Goal: Task Accomplishment & Management: Use online tool/utility

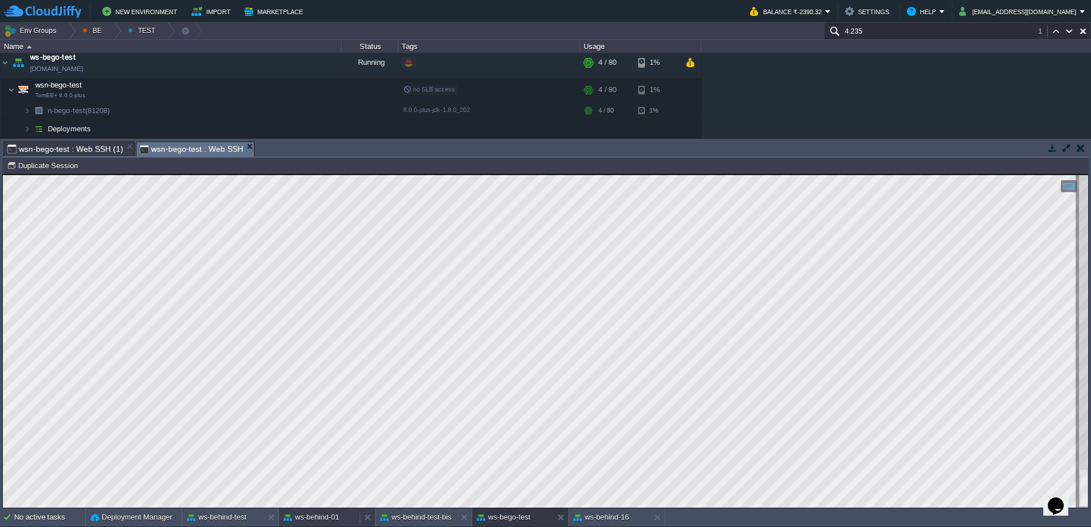
click at [316, 511] on button "ws-behind-01" at bounding box center [311, 516] width 56 height 11
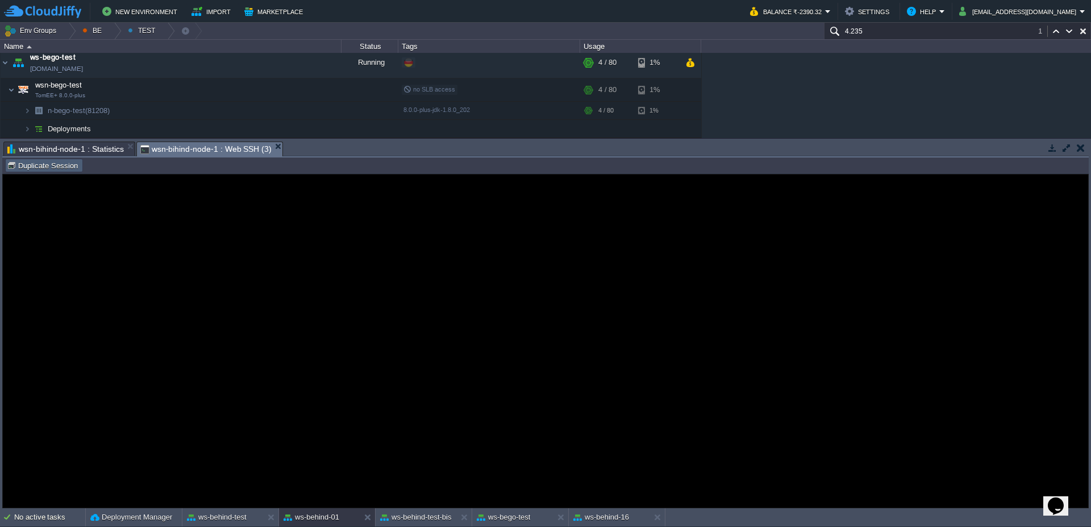
click at [57, 162] on button "Duplicate Session" at bounding box center [44, 165] width 74 height 10
type input "#000000"
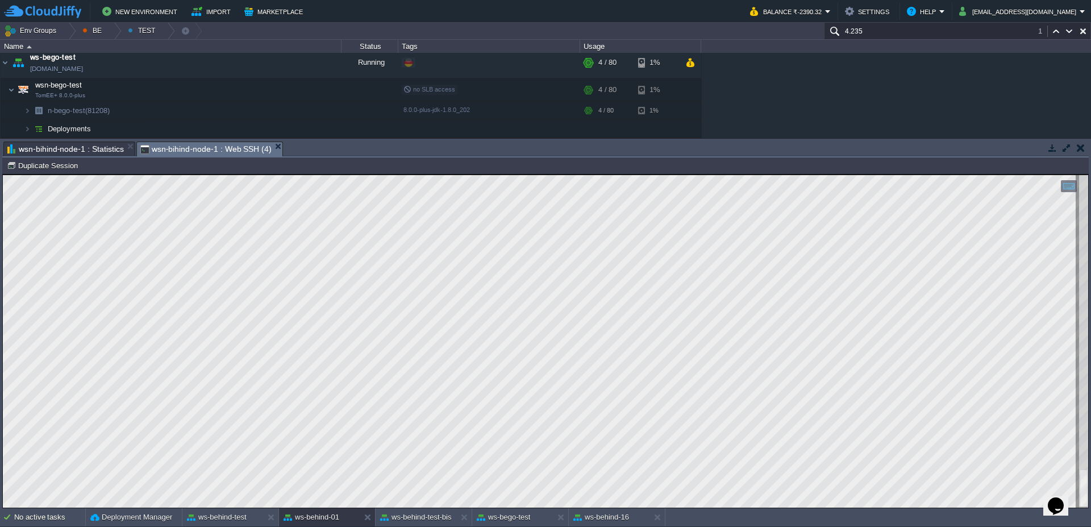
click at [85, 147] on span "wsn-bihind-node-1 : Statistics" at bounding box center [65, 149] width 116 height 14
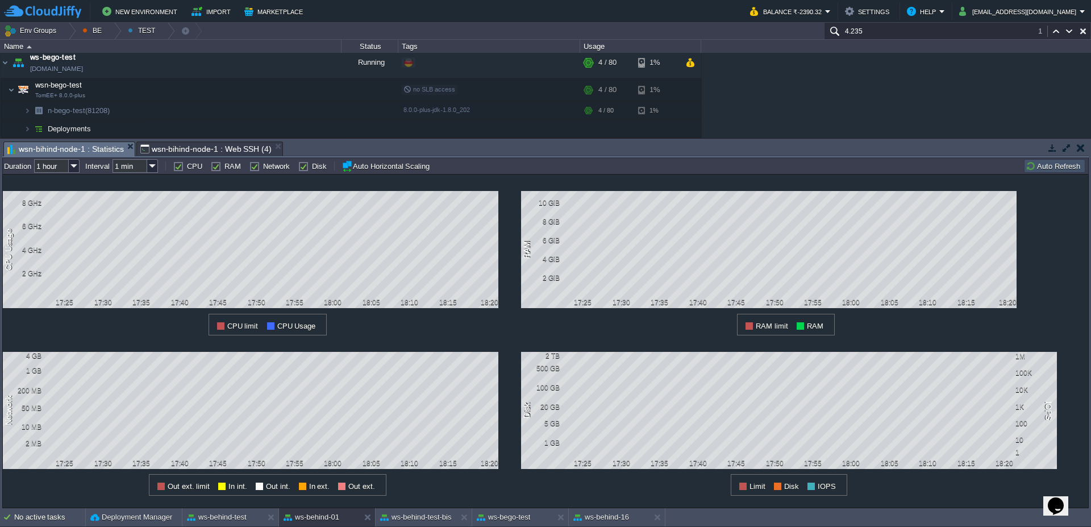
click at [1059, 170] on button "Auto Refresh" at bounding box center [1054, 166] width 58 height 10
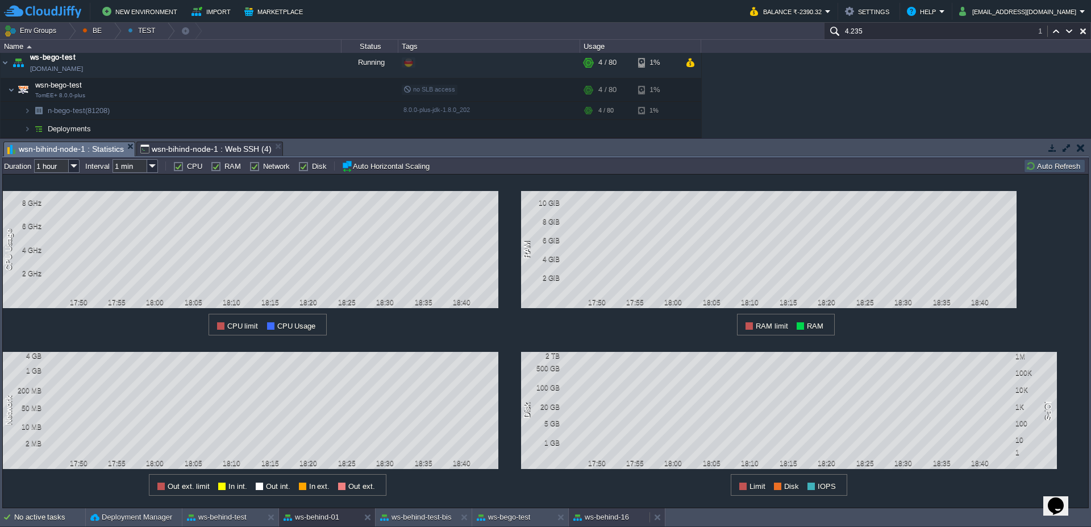
click at [617, 519] on button "ws-behind-16" at bounding box center [601, 516] width 56 height 11
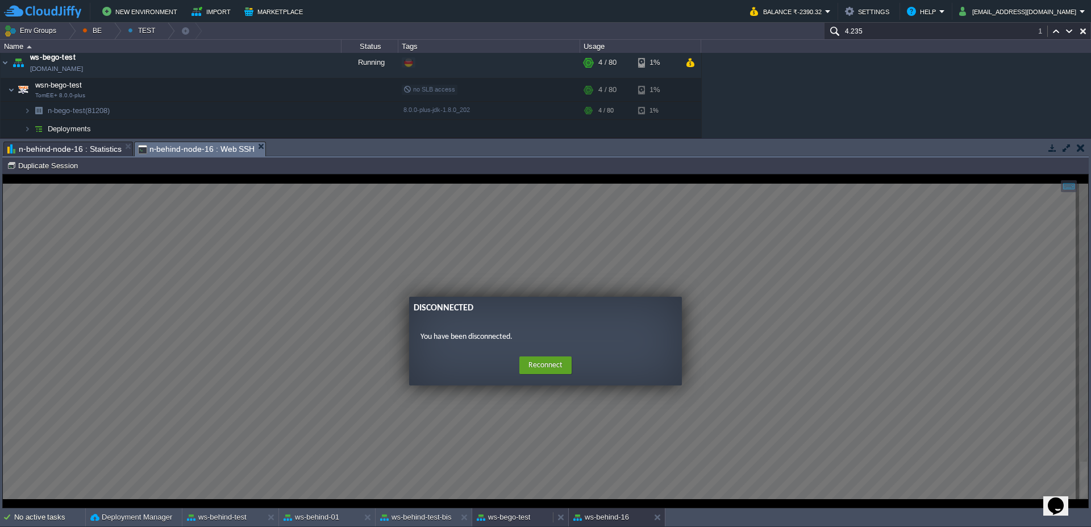
click at [524, 517] on button "ws-bego-test" at bounding box center [503, 516] width 53 height 11
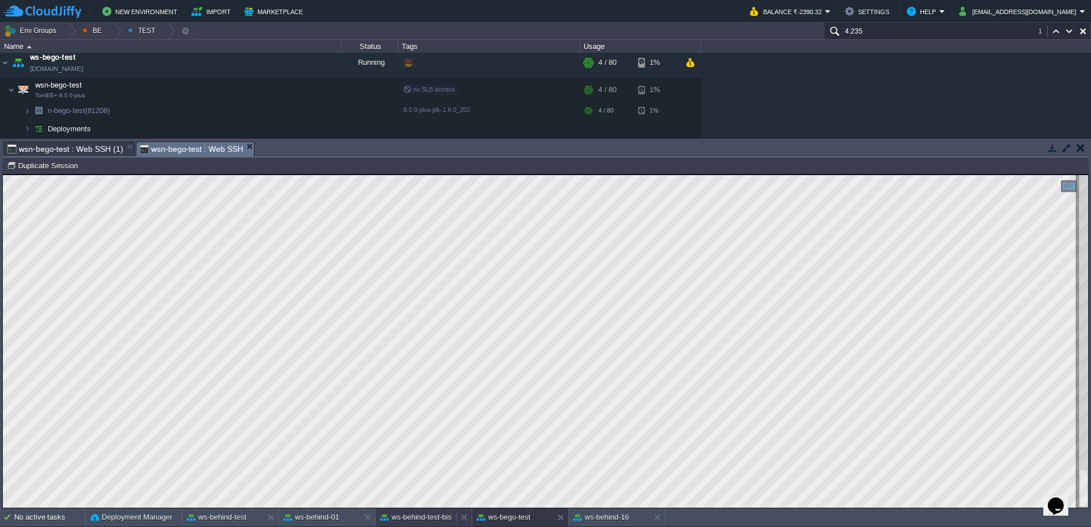
click at [424, 521] on button "ws-behind-test-bis" at bounding box center [416, 516] width 72 height 11
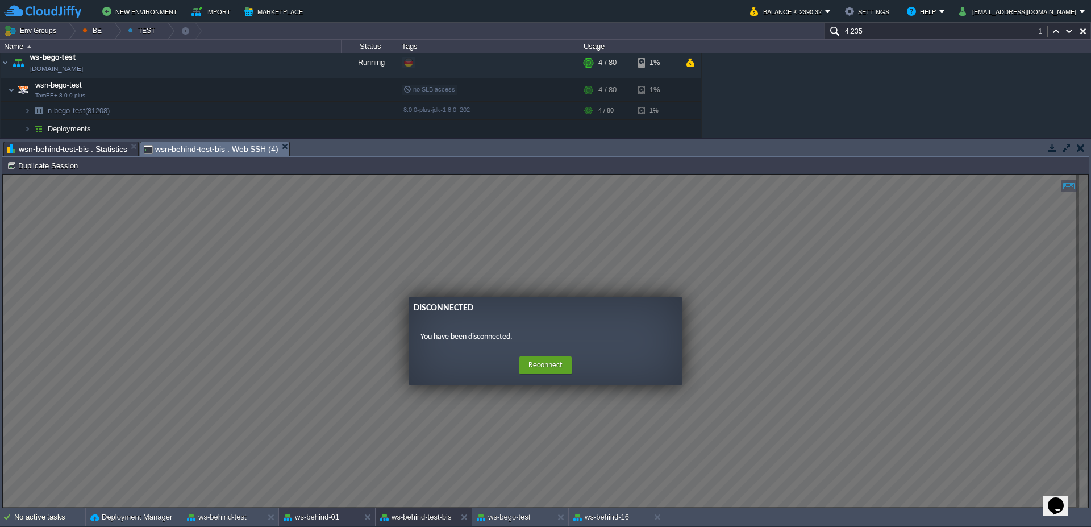
click at [337, 510] on div "ws-behind-01" at bounding box center [319, 517] width 81 height 18
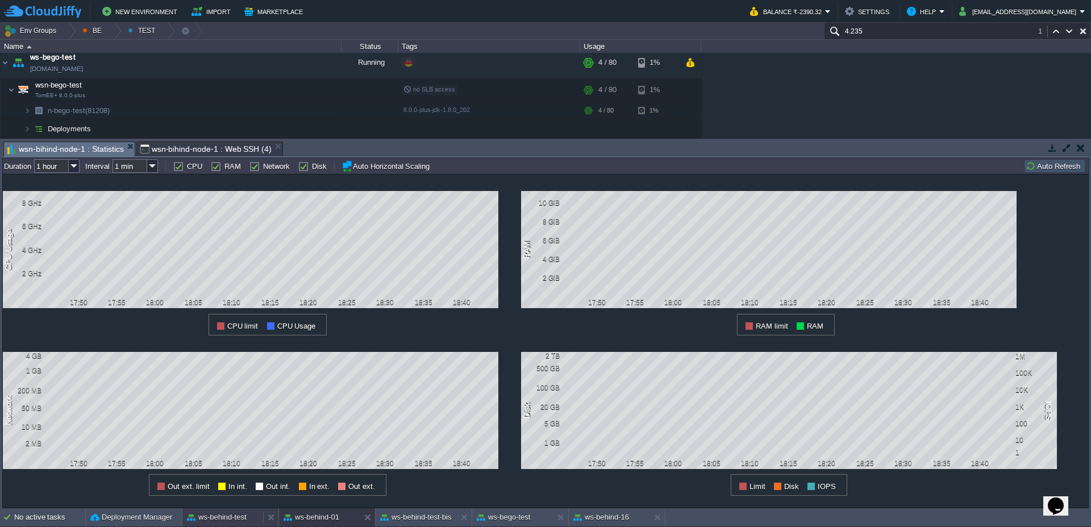
click at [202, 518] on button "ws-behind-test" at bounding box center [217, 516] width 60 height 11
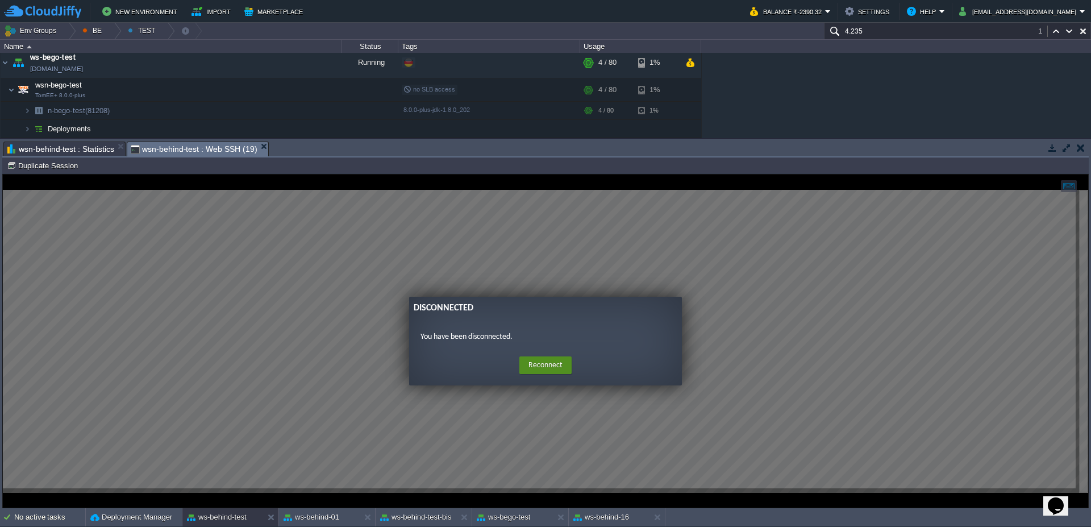
click at [538, 360] on button "Reconnect" at bounding box center [545, 365] width 52 height 18
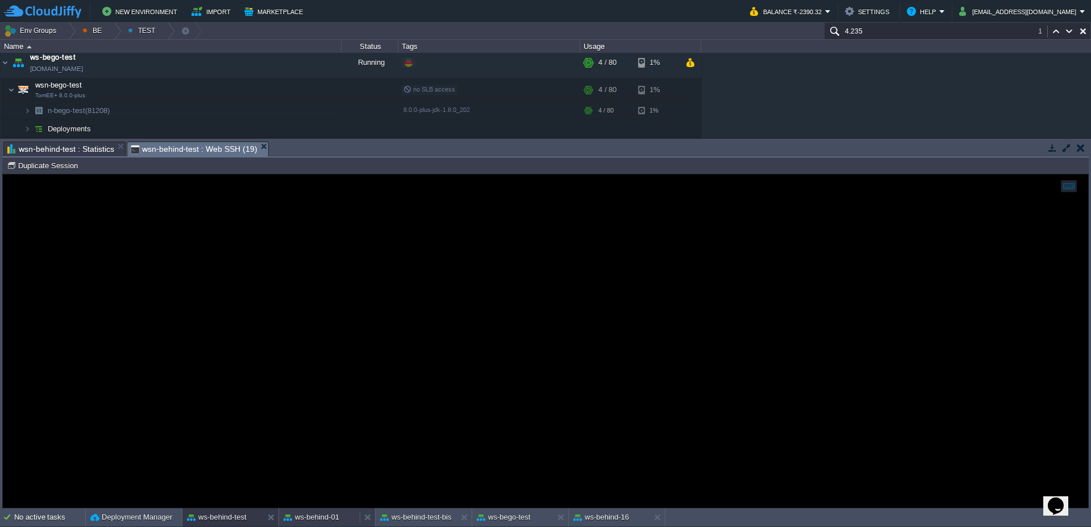
click at [320, 519] on button "ws-behind-01" at bounding box center [311, 516] width 56 height 11
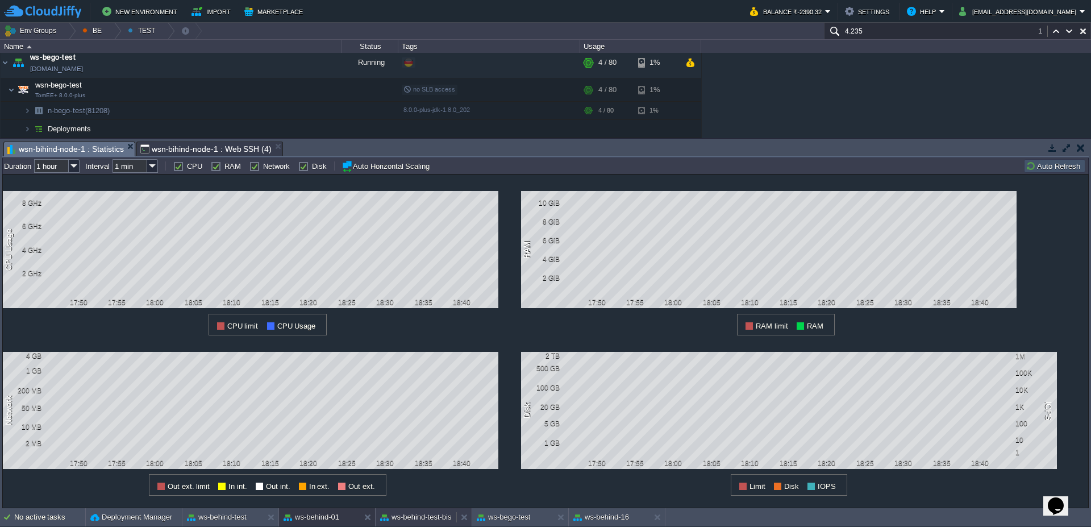
click at [428, 518] on button "ws-behind-test-bis" at bounding box center [416, 516] width 72 height 11
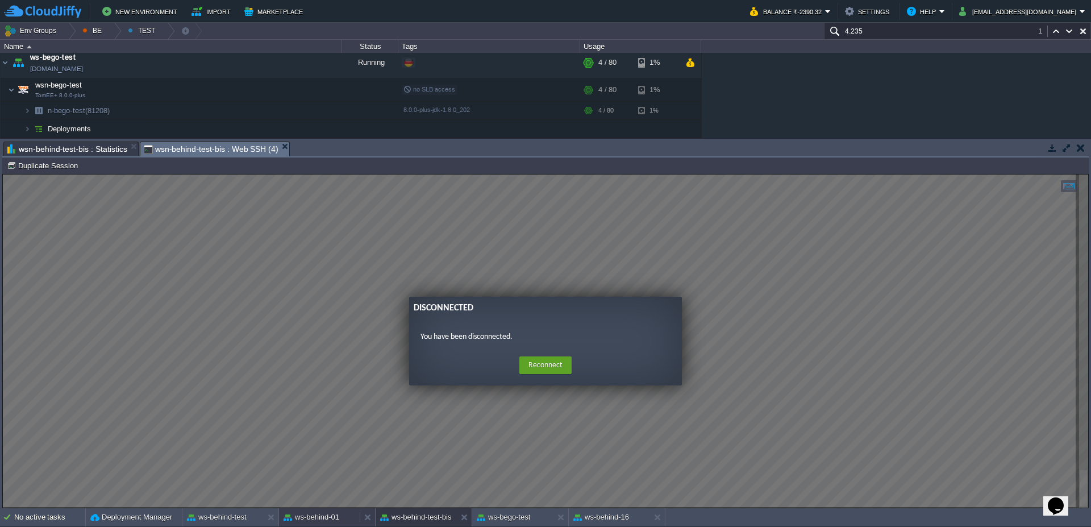
click at [321, 523] on div "ws-behind-01" at bounding box center [319, 517] width 81 height 18
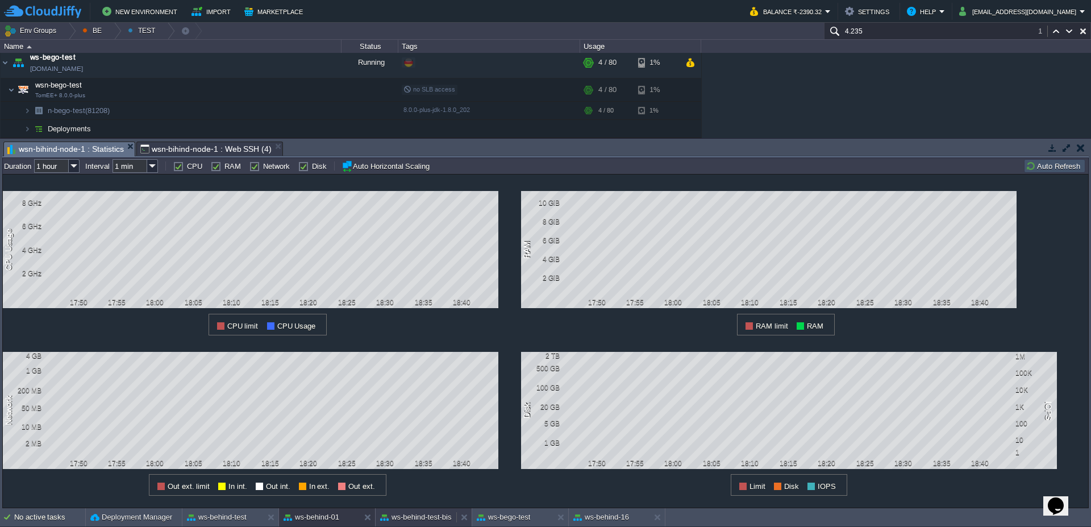
click at [412, 521] on button "ws-behind-test-bis" at bounding box center [416, 516] width 72 height 11
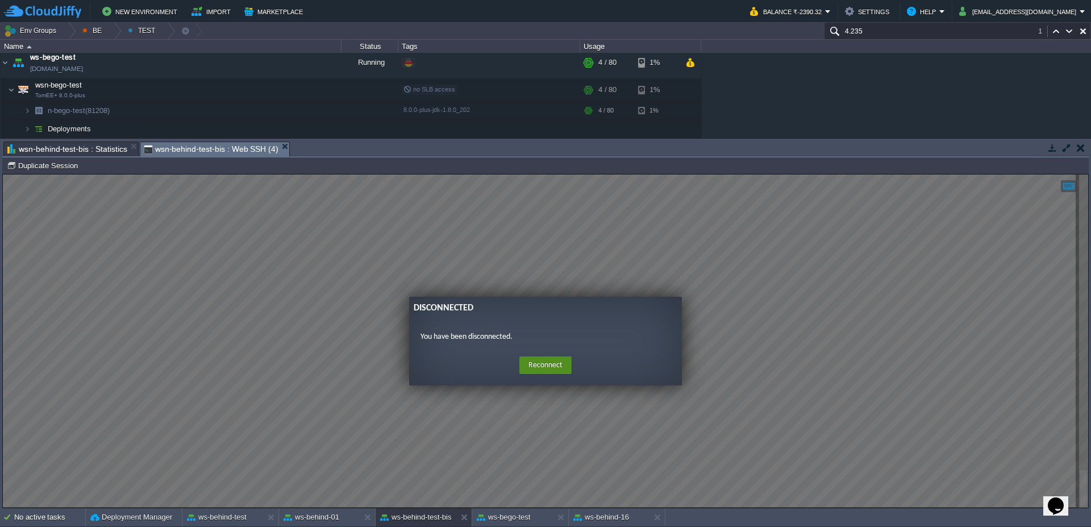
click at [530, 368] on button "Reconnect" at bounding box center [545, 365] width 52 height 18
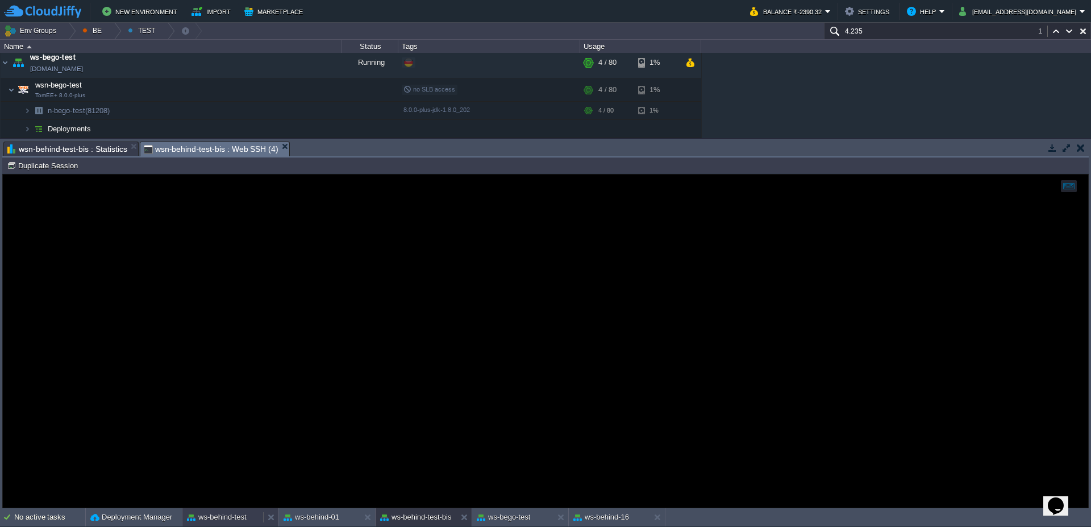
click at [241, 514] on button "ws-behind-test" at bounding box center [217, 516] width 60 height 11
click at [40, 165] on button "Duplicate Session" at bounding box center [44, 165] width 74 height 10
type input "#000000"
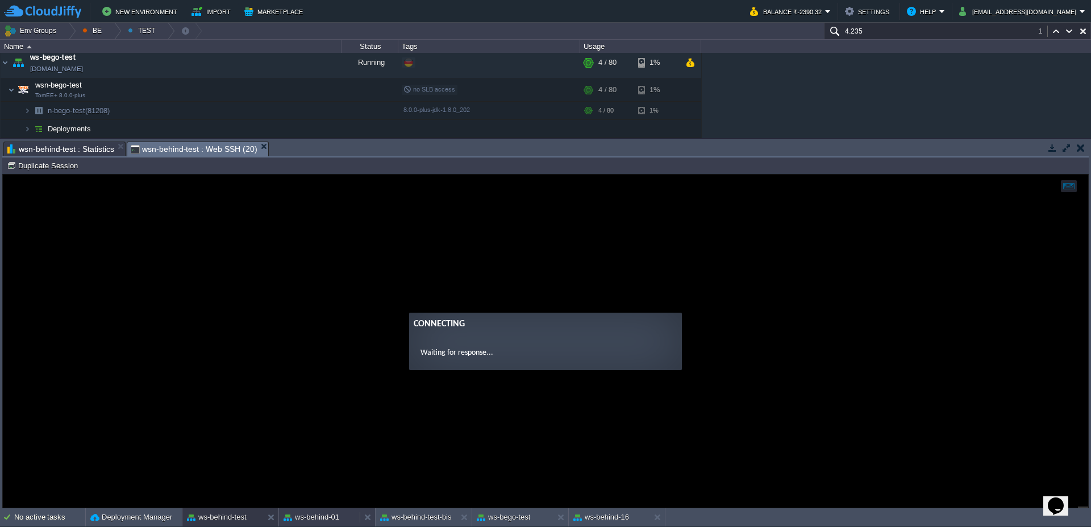
click at [315, 521] on button "ws-behind-01" at bounding box center [311, 516] width 56 height 11
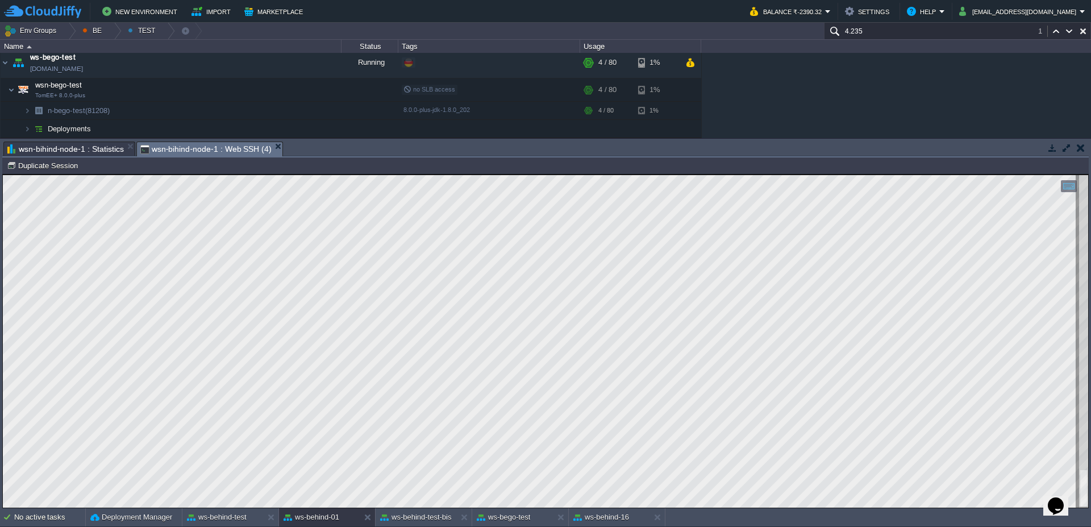
click at [183, 146] on span "wsn-bihind-node-1 : Web SSH (4)" at bounding box center [206, 149] width 132 height 14
click at [436, 519] on button "ws-behind-test-bis" at bounding box center [416, 516] width 72 height 11
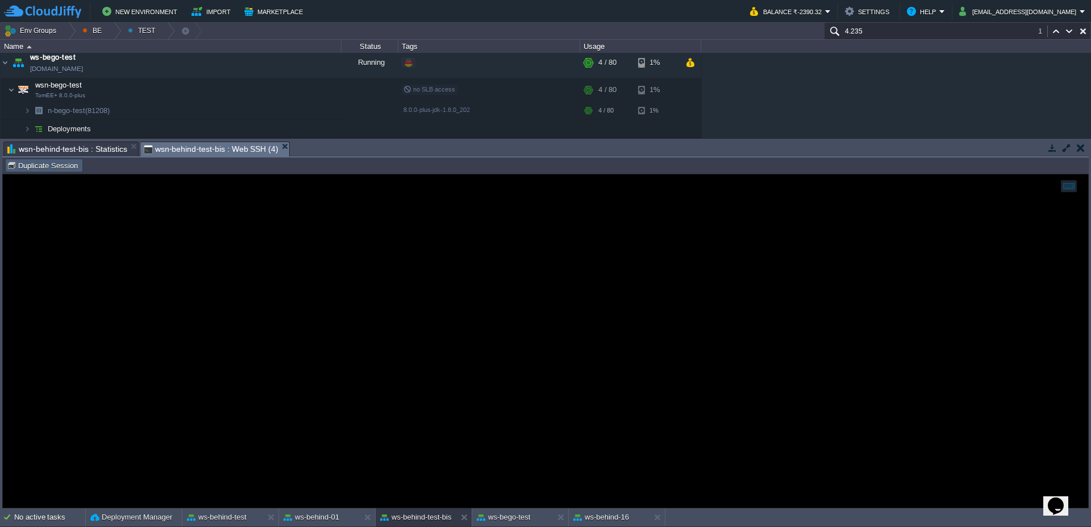
click at [40, 165] on button "Duplicate Session" at bounding box center [44, 165] width 74 height 10
type input "#000000"
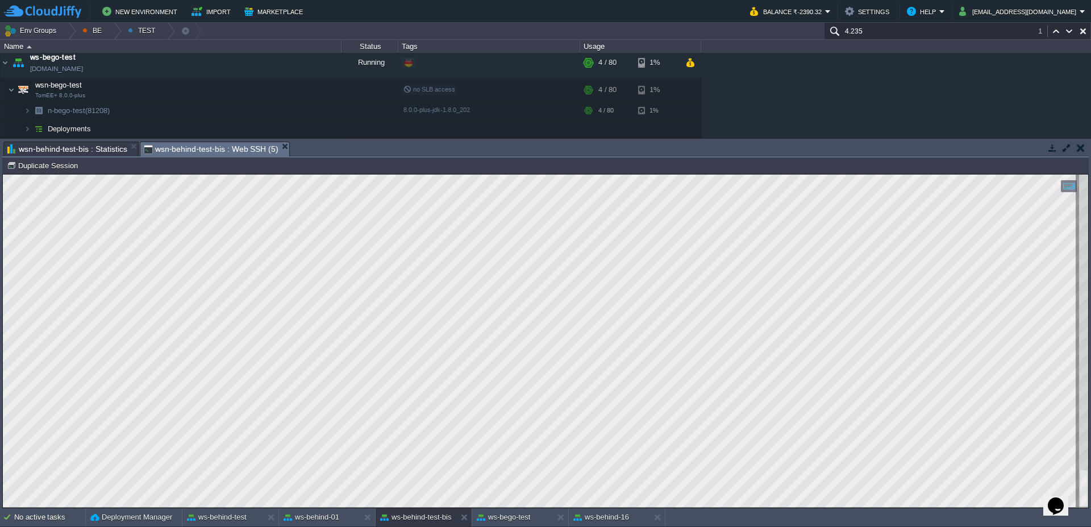
type textarea "PNVFattureClientiDashBoard"
click at [214, 518] on button "ws-behind-test" at bounding box center [217, 516] width 60 height 11
click at [73, 28] on div at bounding box center [68, 31] width 15 height 16
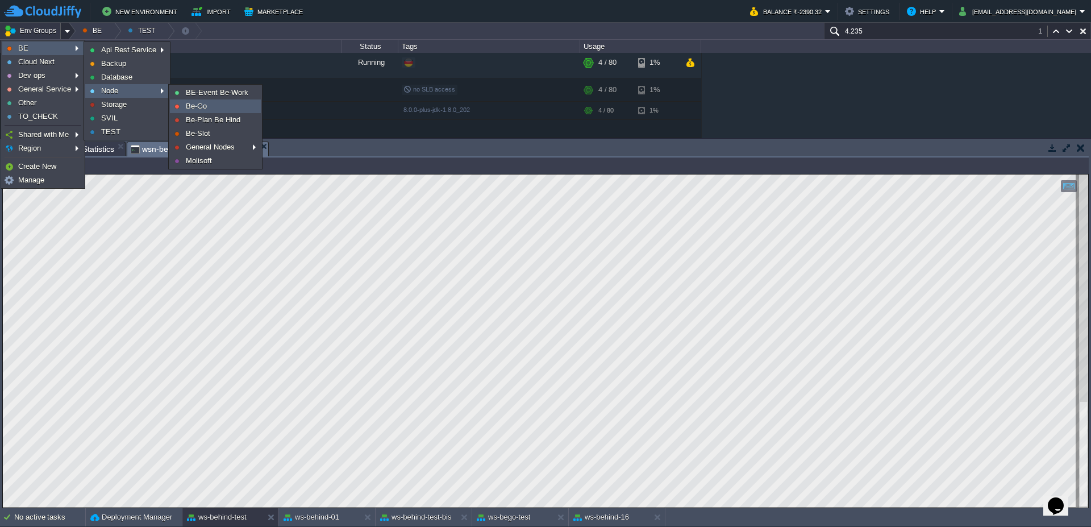
click at [214, 107] on link "Be-Go" at bounding box center [215, 106] width 90 height 12
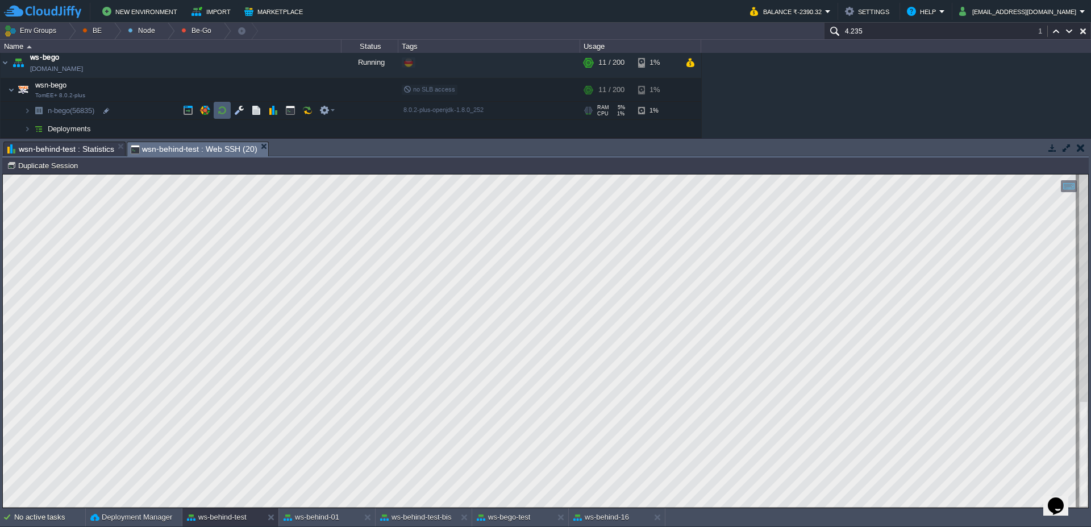
scroll to position [6, 0]
click at [273, 91] on button "button" at bounding box center [273, 90] width 10 height 10
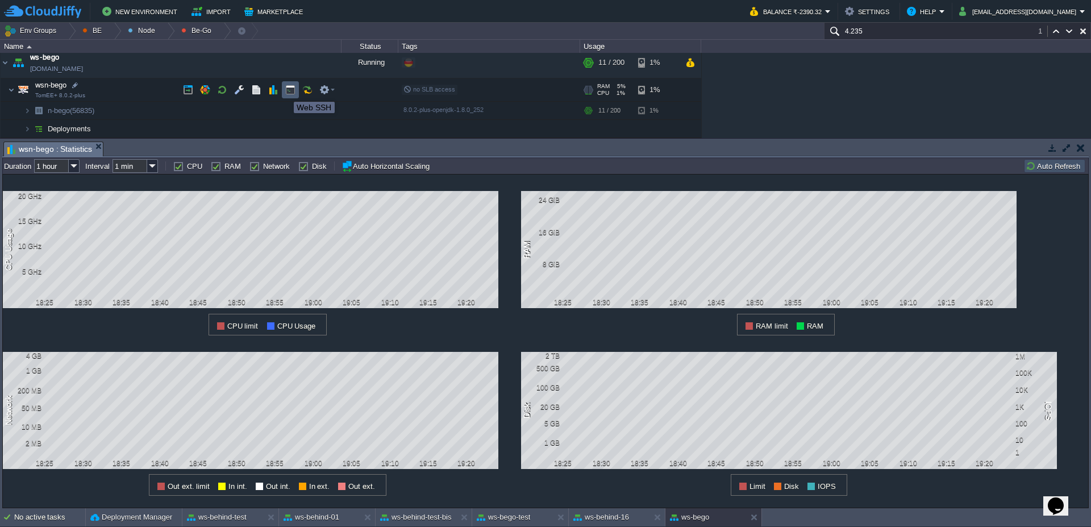
click at [285, 91] on button "button" at bounding box center [290, 90] width 10 height 10
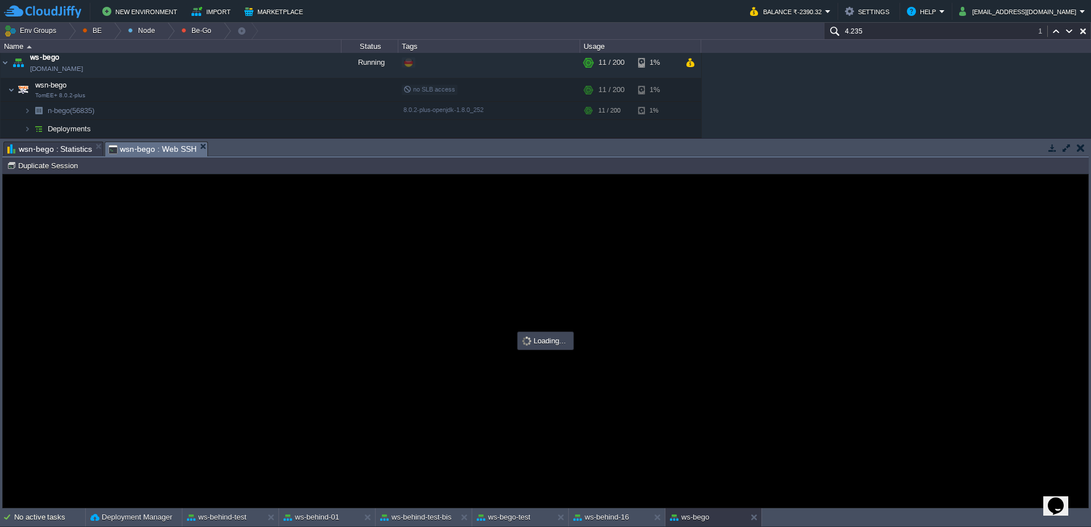
scroll to position [0, 0]
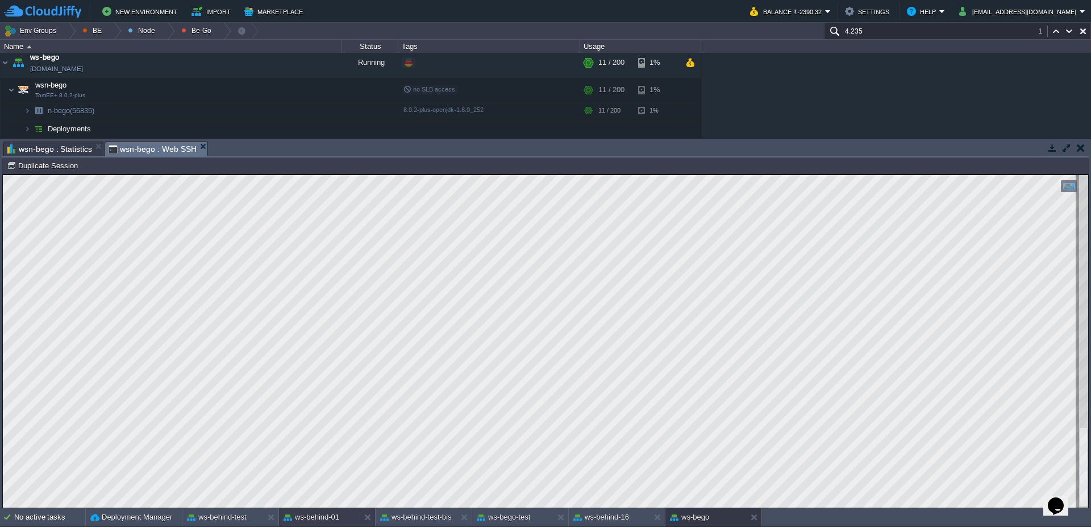
click at [310, 521] on button "ws-behind-01" at bounding box center [311, 516] width 56 height 11
click at [614, 518] on button "ws-behind-16" at bounding box center [601, 516] width 56 height 11
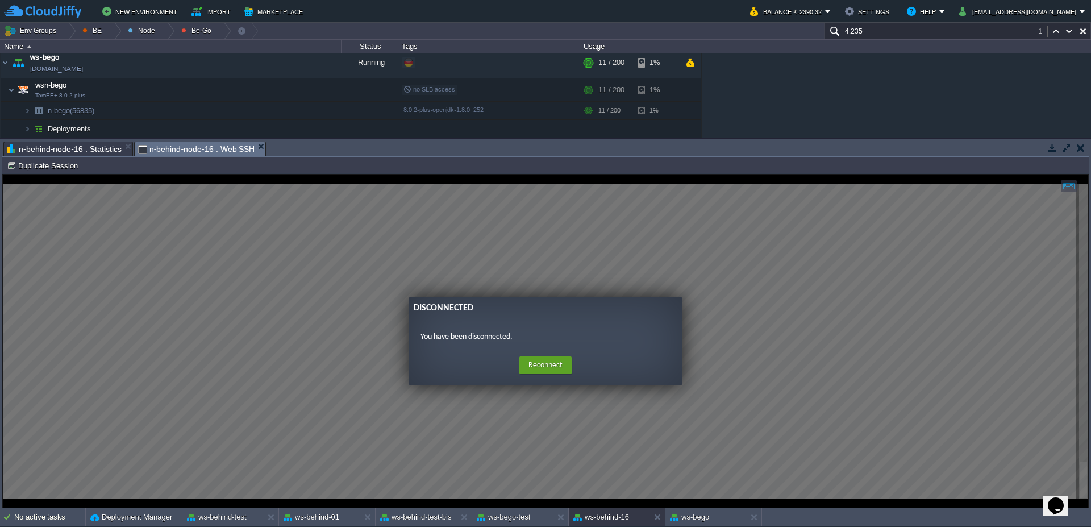
click at [86, 146] on span "n-behind-node-16 : Statistics" at bounding box center [64, 149] width 114 height 14
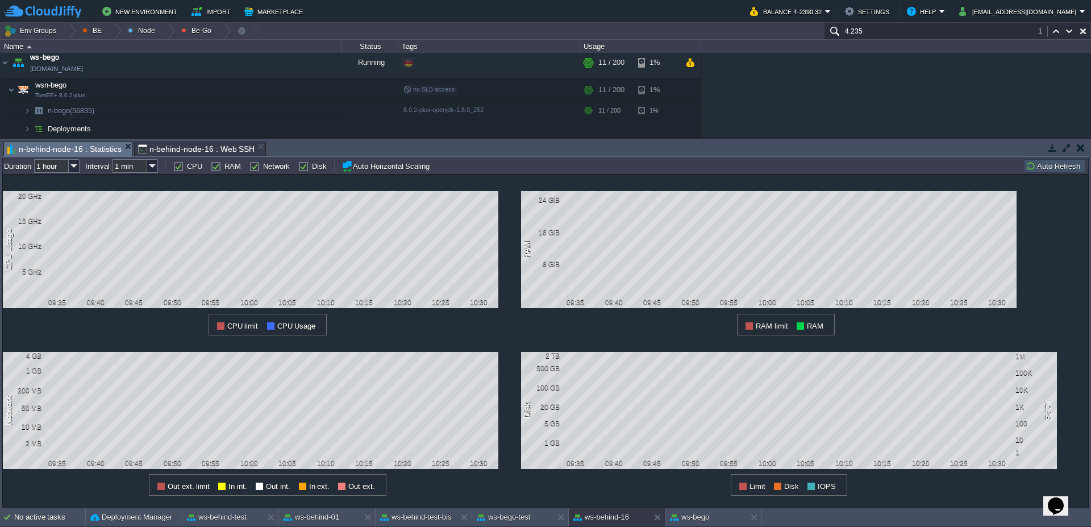
click at [1053, 167] on button "Auto Refresh" at bounding box center [1054, 166] width 58 height 10
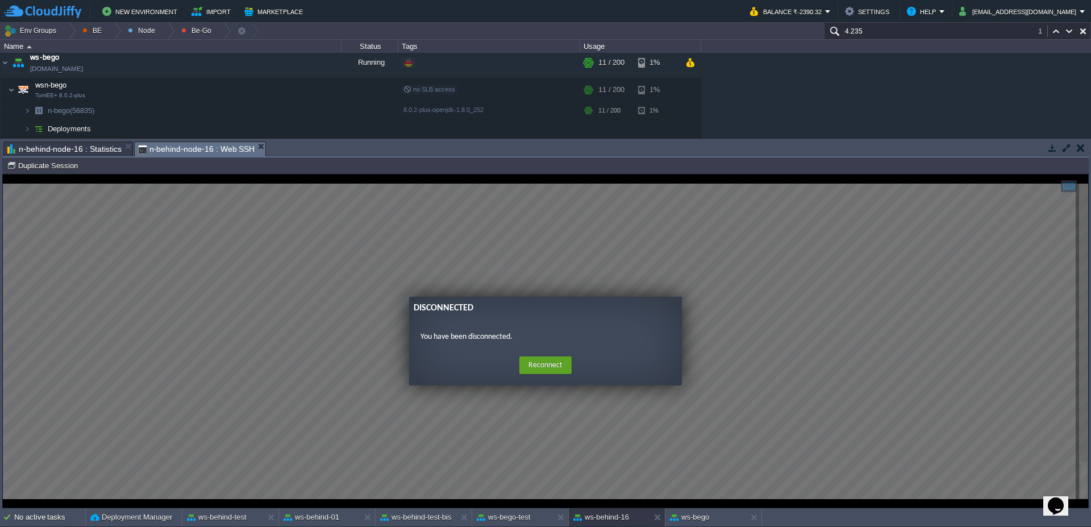
click at [164, 143] on span "n-behind-node-16 : Web SSH" at bounding box center [196, 149] width 117 height 14
click at [57, 170] on td "Duplicate Session" at bounding box center [44, 165] width 78 height 14
click at [257, 143] on em "n-behind-node-16 : Web SSH" at bounding box center [202, 149] width 128 height 14
type input "#000000"
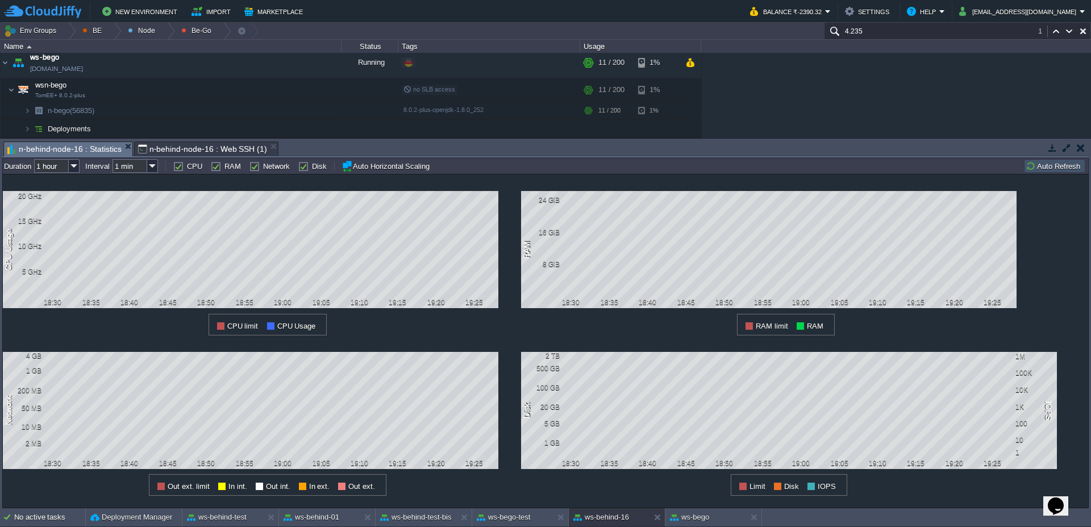
click at [59, 149] on span "n-behind-node-16 : Statistics" at bounding box center [64, 149] width 114 height 14
click at [1068, 169] on button "Auto Refresh" at bounding box center [1054, 166] width 58 height 10
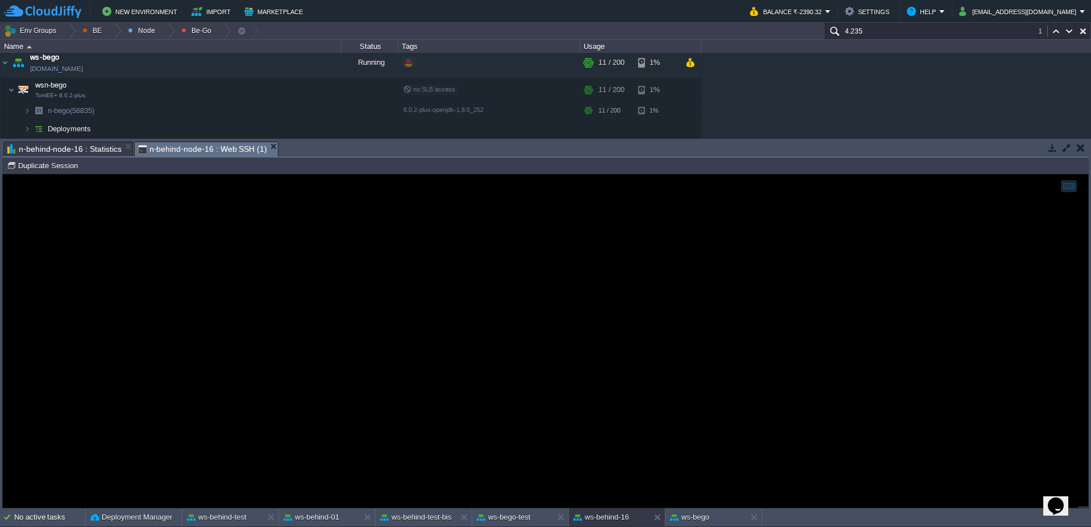
click at [176, 145] on span "n-behind-node-16 : Web SSH (1)" at bounding box center [203, 149] width 130 height 14
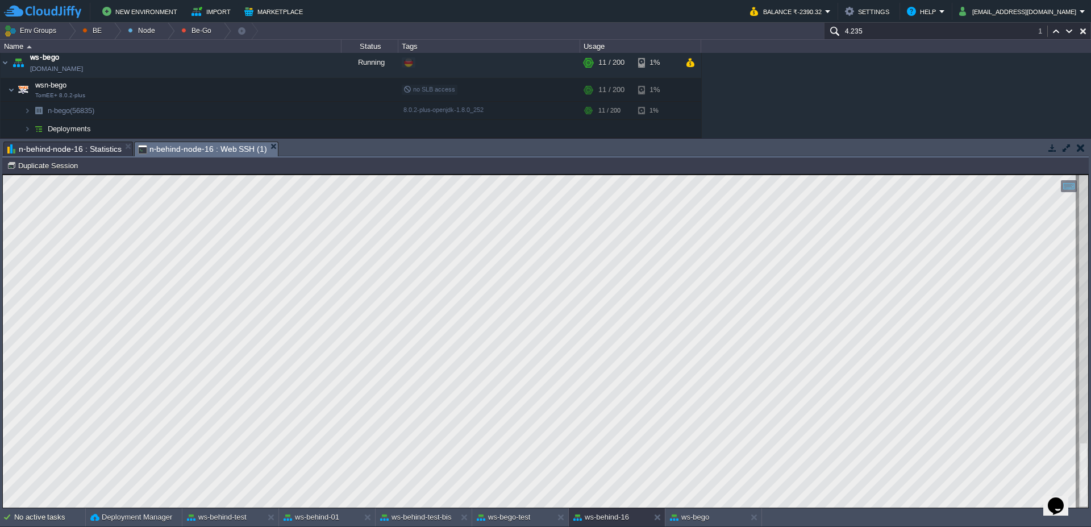
click at [76, 154] on span "n-behind-node-16 : Statistics" at bounding box center [64, 149] width 114 height 14
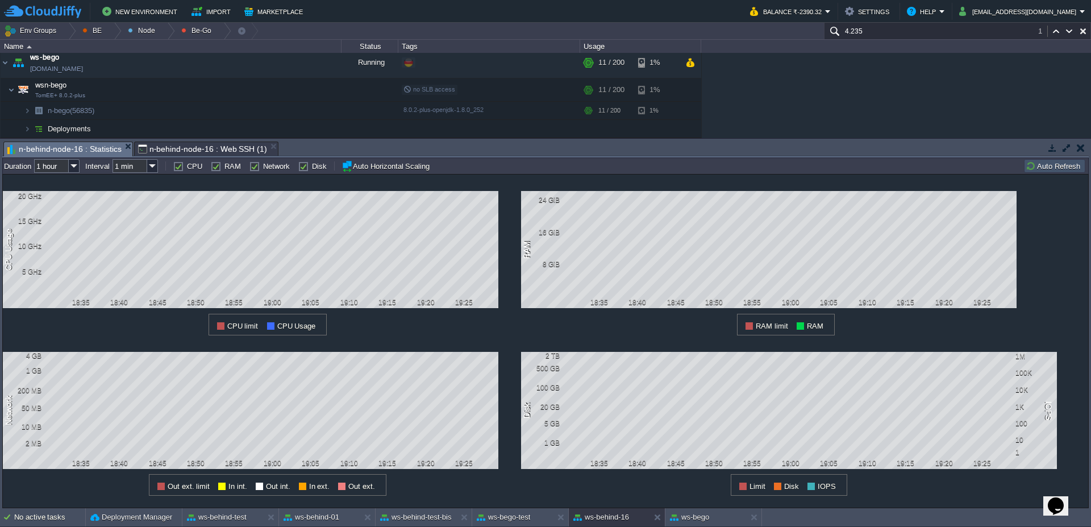
click at [1050, 171] on td "Auto Refresh" at bounding box center [1054, 166] width 61 height 14
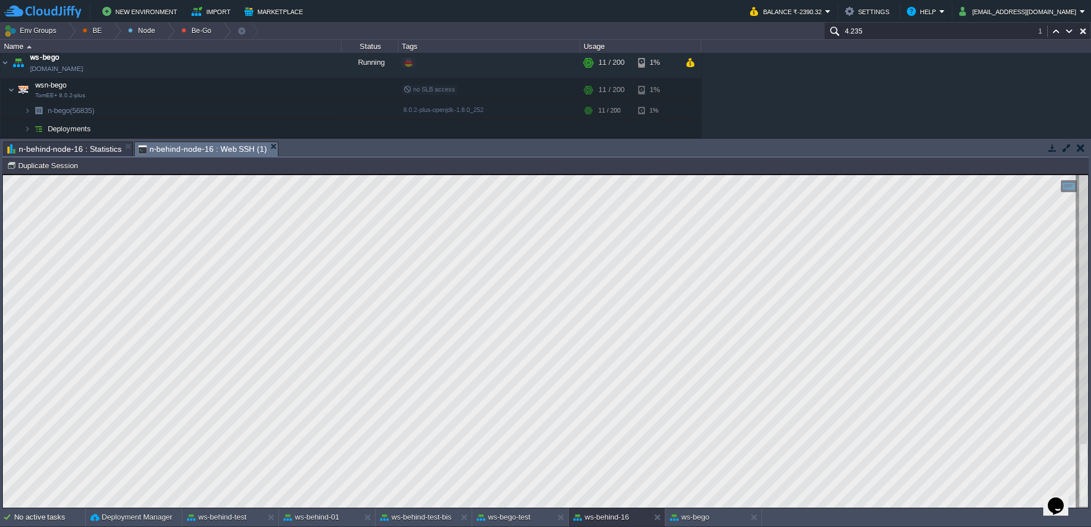
click at [175, 143] on span "n-behind-node-16 : Web SSH (1)" at bounding box center [203, 149] width 130 height 14
click at [1, 63] on img at bounding box center [5, 62] width 9 height 31
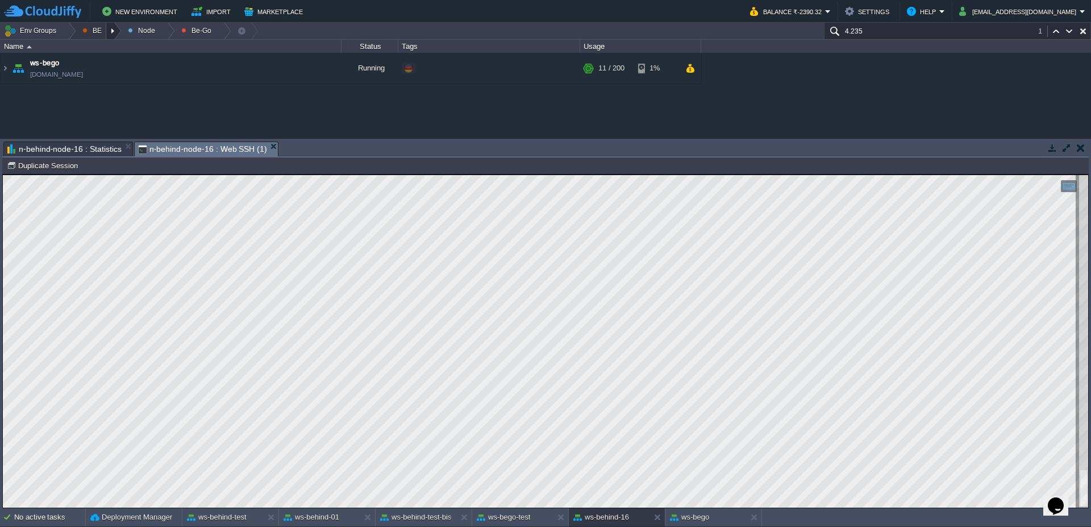
click at [113, 32] on div at bounding box center [113, 31] width 15 height 16
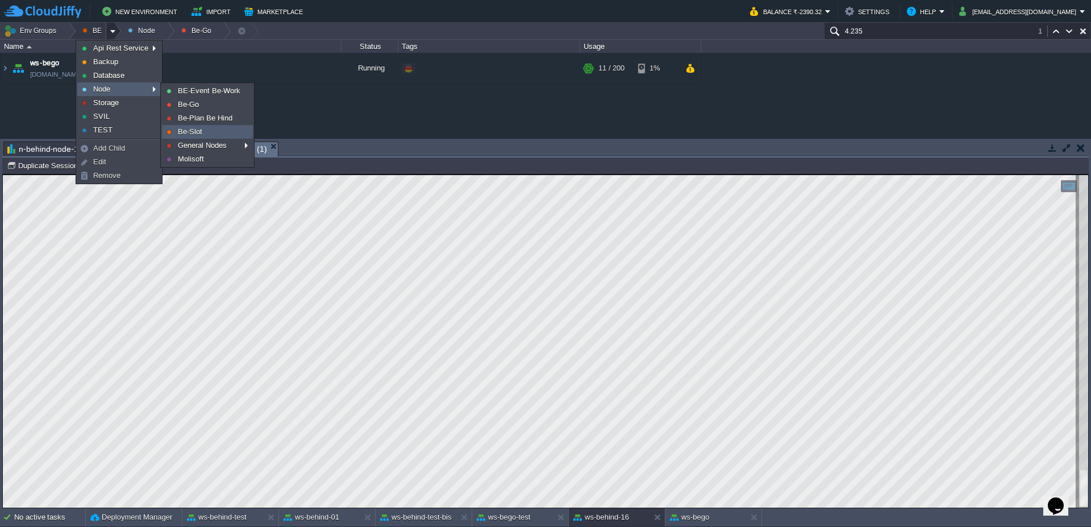
click at [198, 131] on span "Be-Slot" at bounding box center [190, 131] width 24 height 9
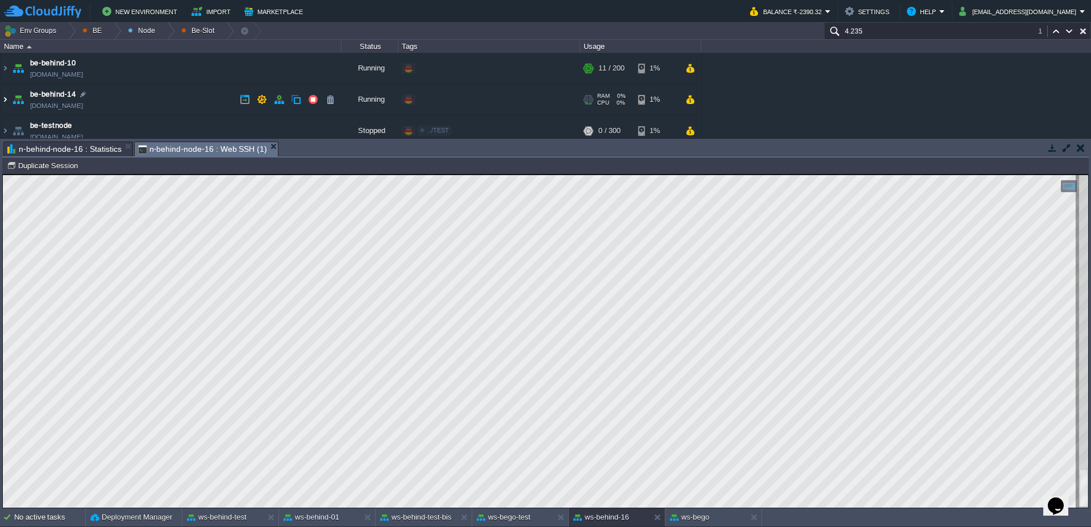
click at [2, 98] on img at bounding box center [5, 99] width 9 height 31
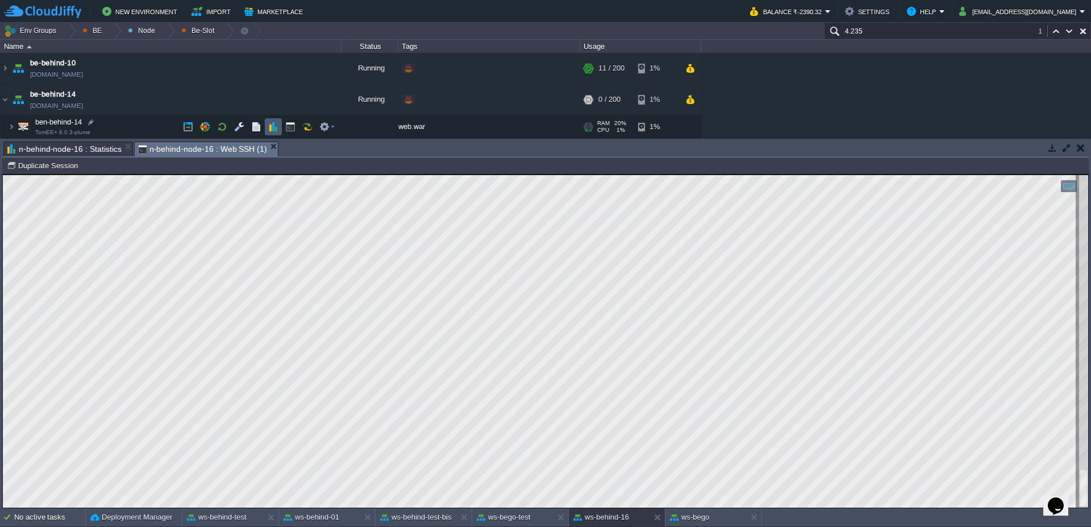
click at [281, 128] on td at bounding box center [273, 126] width 17 height 17
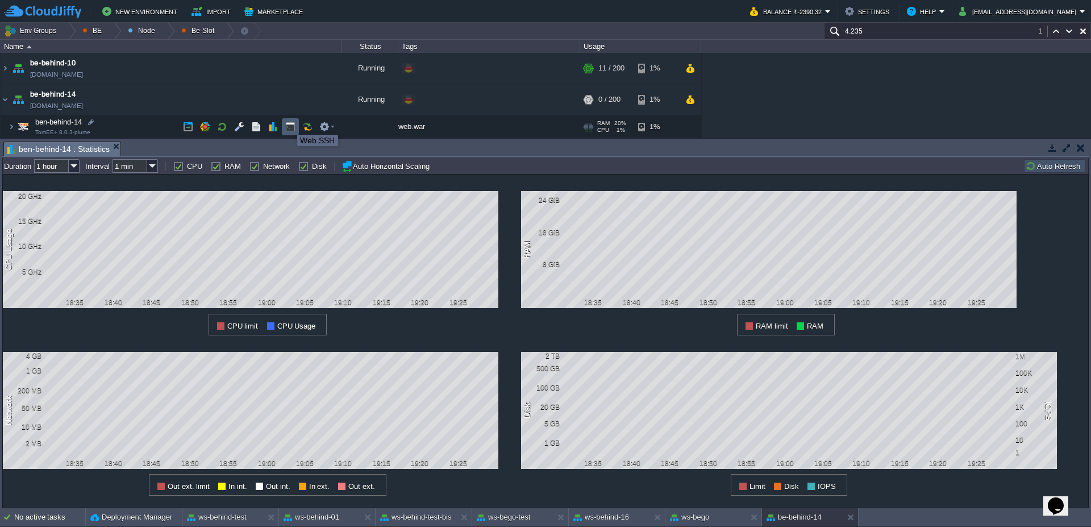
scroll to position [68, 0]
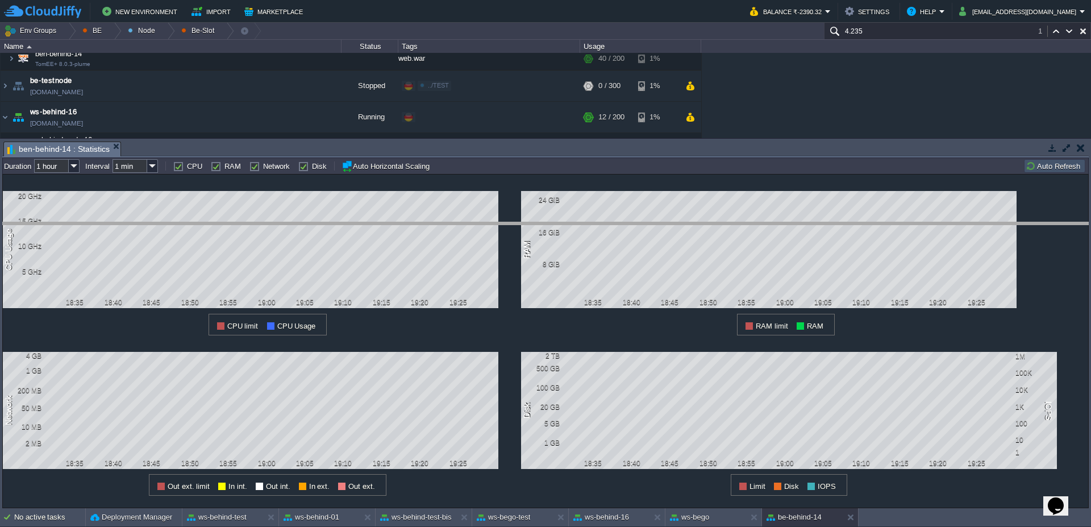
drag, startPoint x: 332, startPoint y: 142, endPoint x: 343, endPoint y: 235, distance: 93.2
click at [343, 235] on body "New Environment Import Marketplace Bonus ₹0.00 Upgrade Account Balance ₹-2390.3…" at bounding box center [545, 263] width 1091 height 527
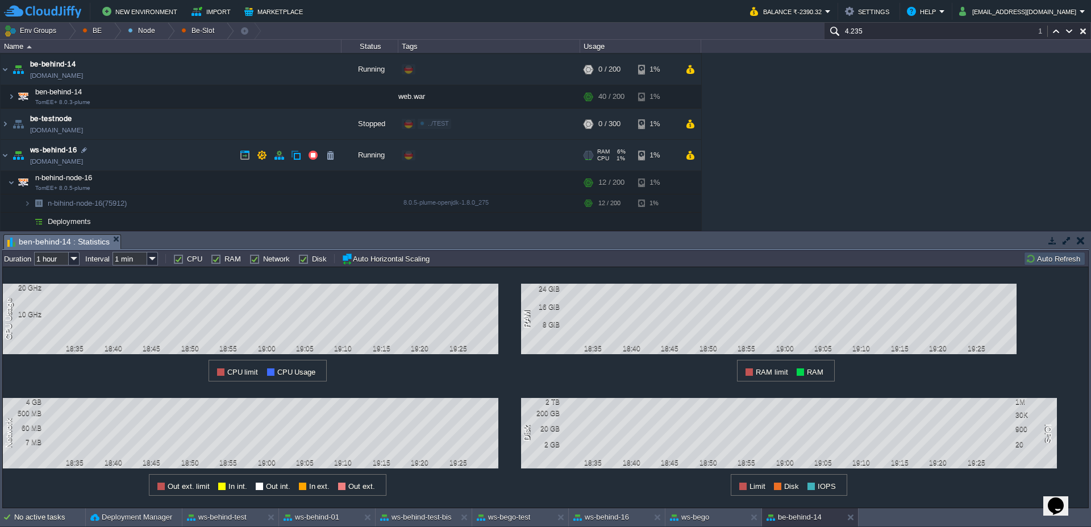
scroll to position [0, 0]
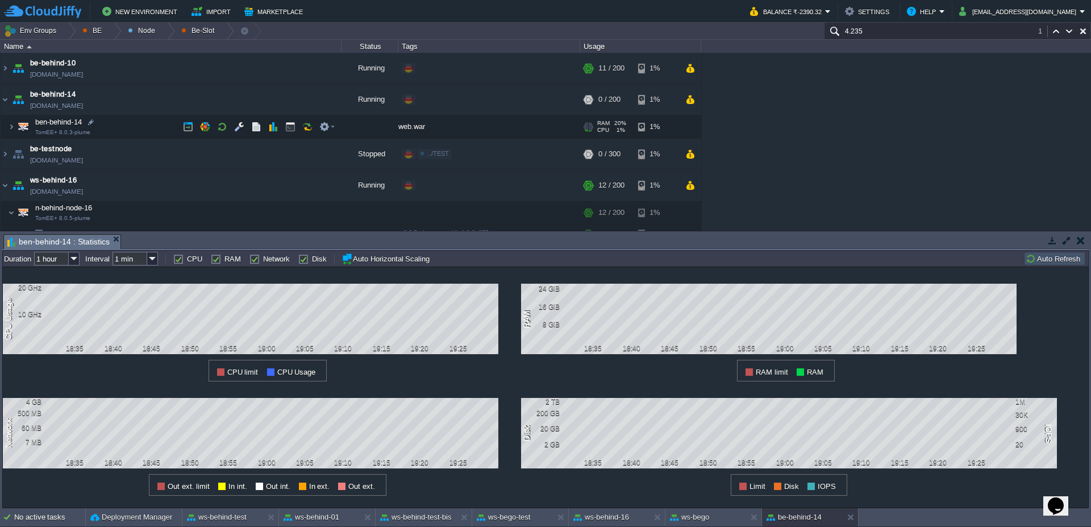
click at [1, 128] on span at bounding box center [4, 126] width 7 height 9
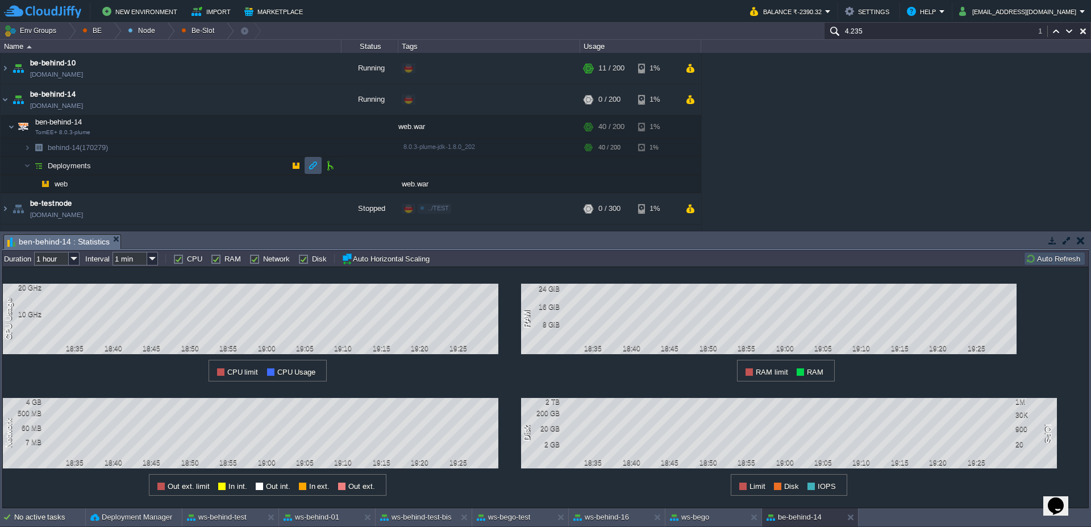
click at [309, 165] on button "button" at bounding box center [313, 165] width 10 height 10
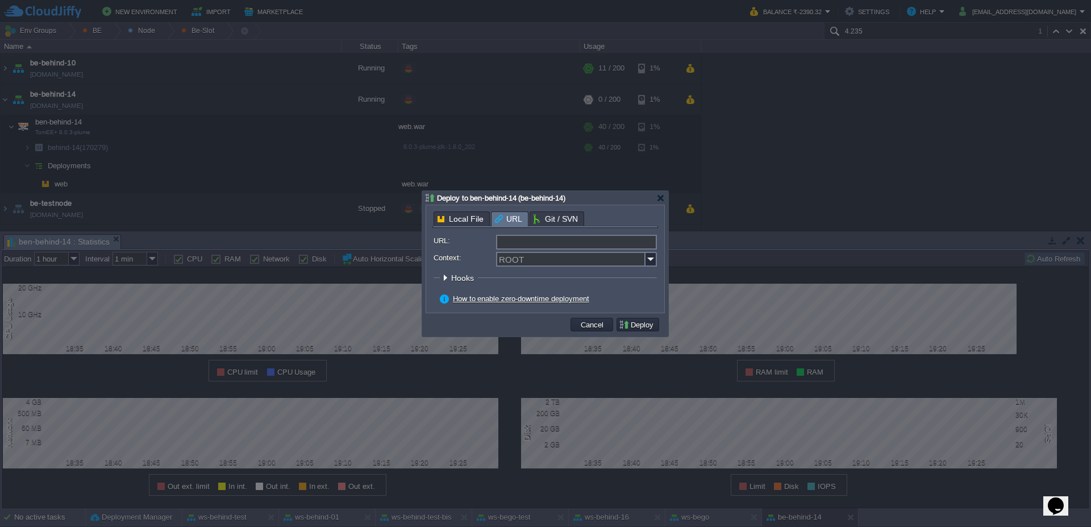
click at [651, 238] on input "URL:" at bounding box center [576, 242] width 161 height 15
type input "[URL][DOMAIN_NAME]"
click at [654, 264] on img at bounding box center [650, 259] width 11 height 15
click at [550, 277] on div "web" at bounding box center [576, 275] width 158 height 15
type input "web"
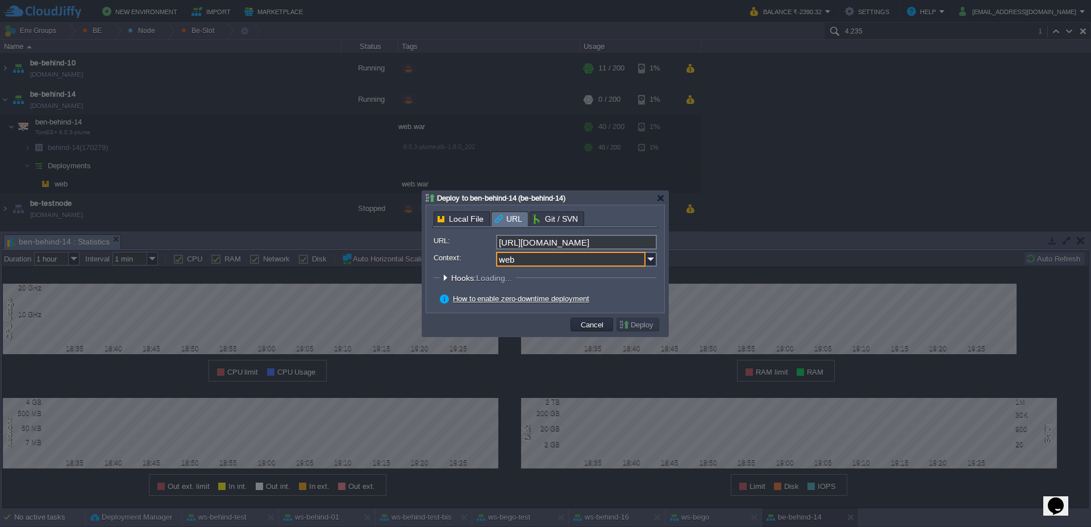
click at [627, 302] on div "How to enable zero-downtime deployment" at bounding box center [548, 299] width 217 height 10
click at [642, 325] on button "Deploy" at bounding box center [638, 324] width 38 height 10
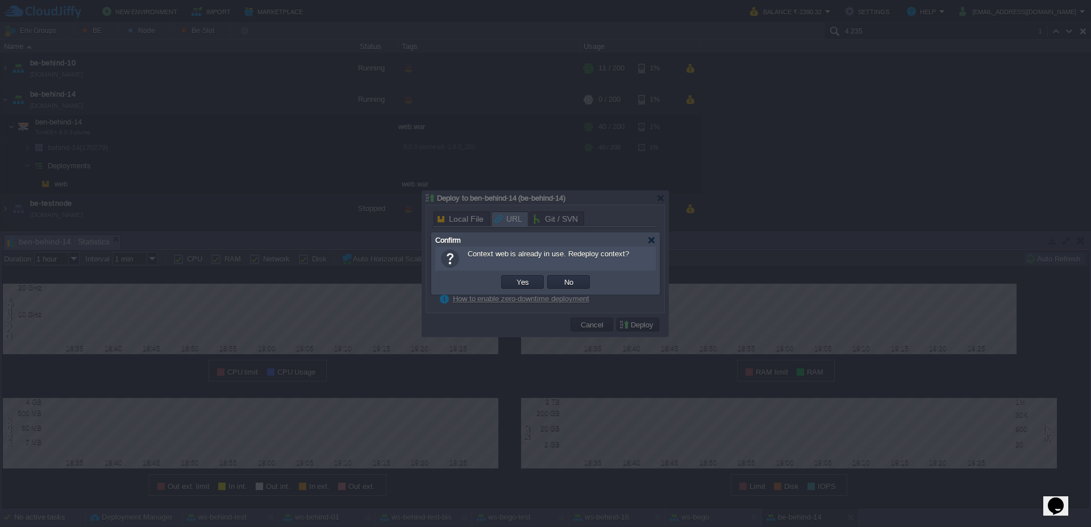
click at [521, 289] on td "Yes" at bounding box center [522, 281] width 46 height 17
click at [518, 283] on button "Yes" at bounding box center [522, 282] width 19 height 10
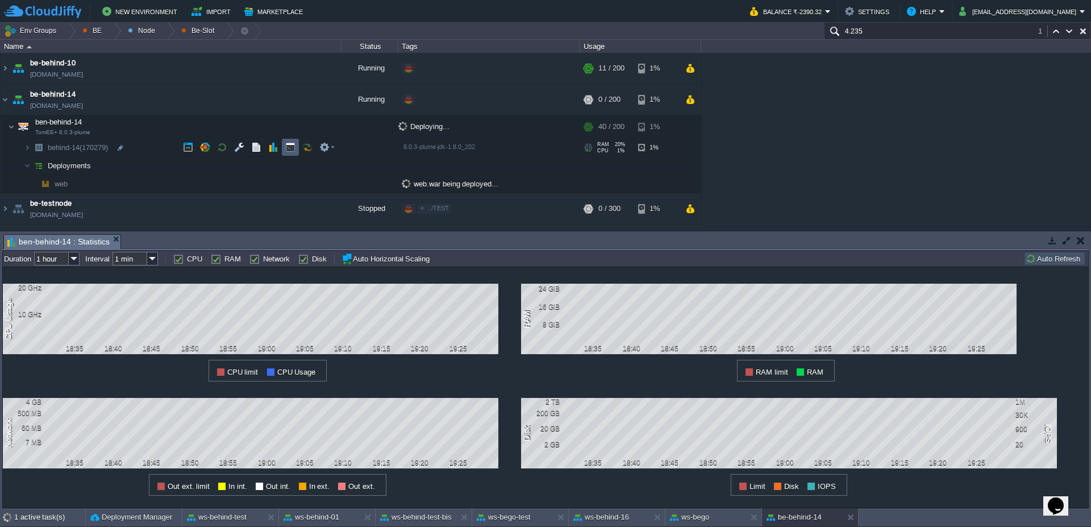
click at [292, 147] on button "button" at bounding box center [290, 147] width 10 height 10
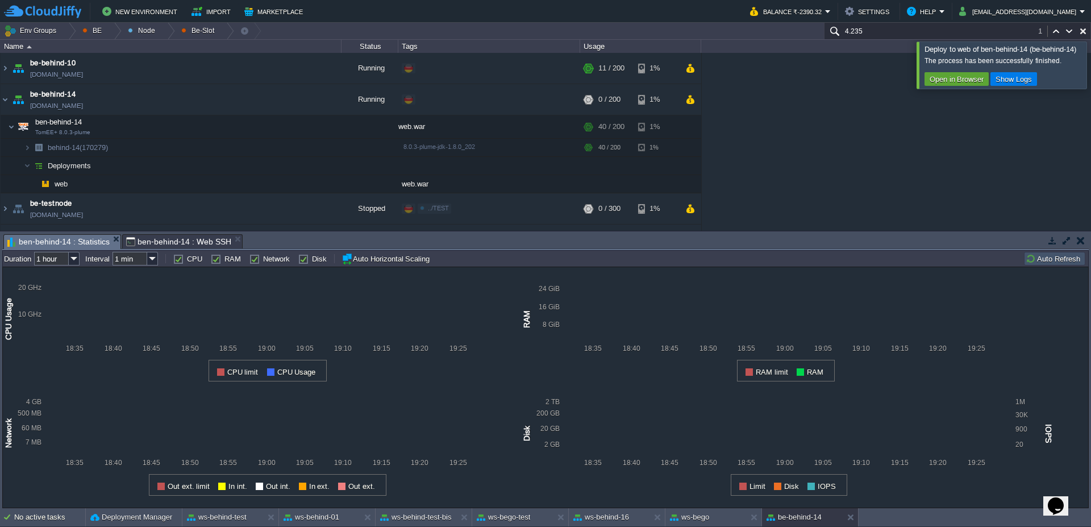
click at [63, 237] on span "ben-behind-14 : Statistics" at bounding box center [58, 242] width 102 height 14
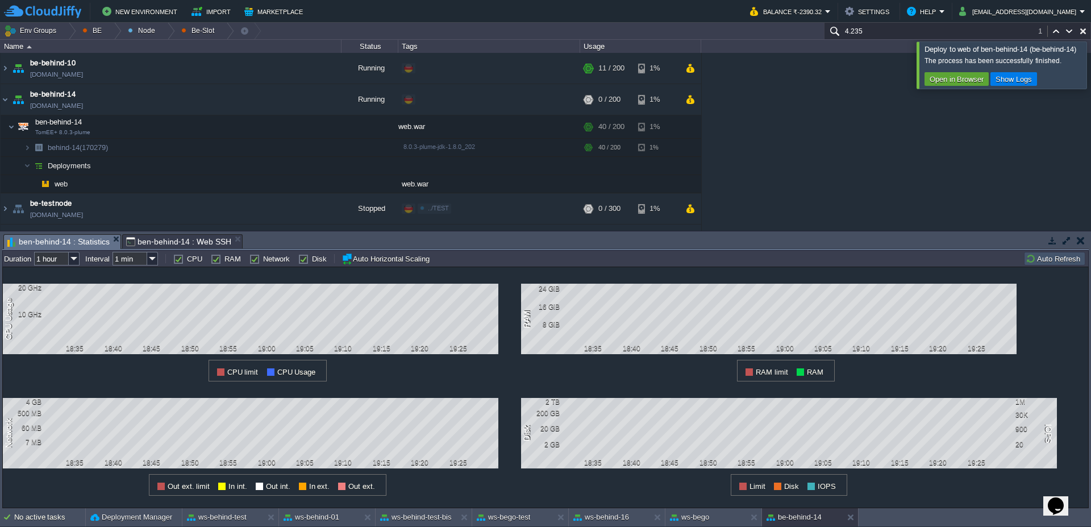
click at [1055, 252] on td "Auto Refresh" at bounding box center [1054, 259] width 61 height 14
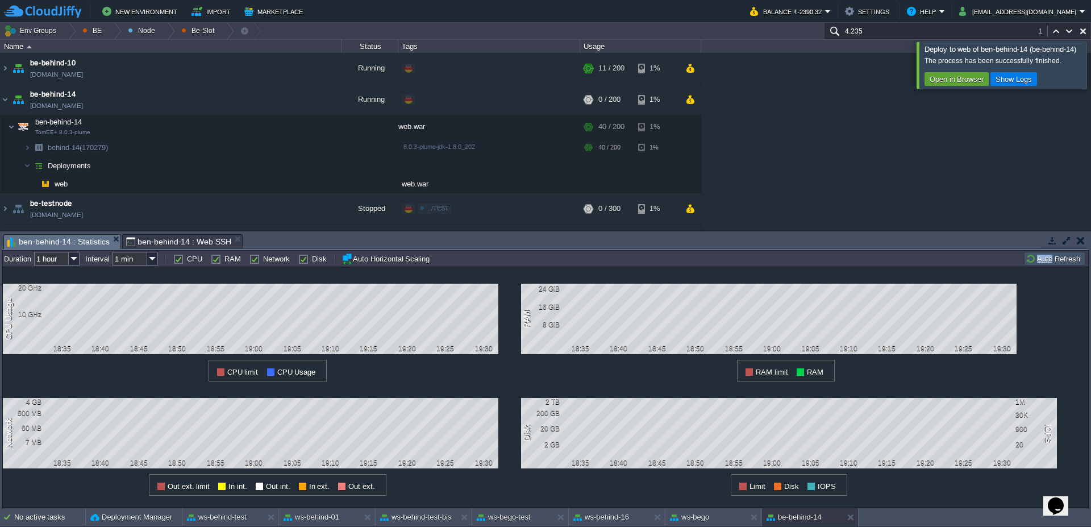
click at [1056, 254] on button "Auto Refresh" at bounding box center [1054, 258] width 58 height 10
click at [183, 241] on span "ben-behind-14 : Web SSH" at bounding box center [178, 242] width 105 height 14
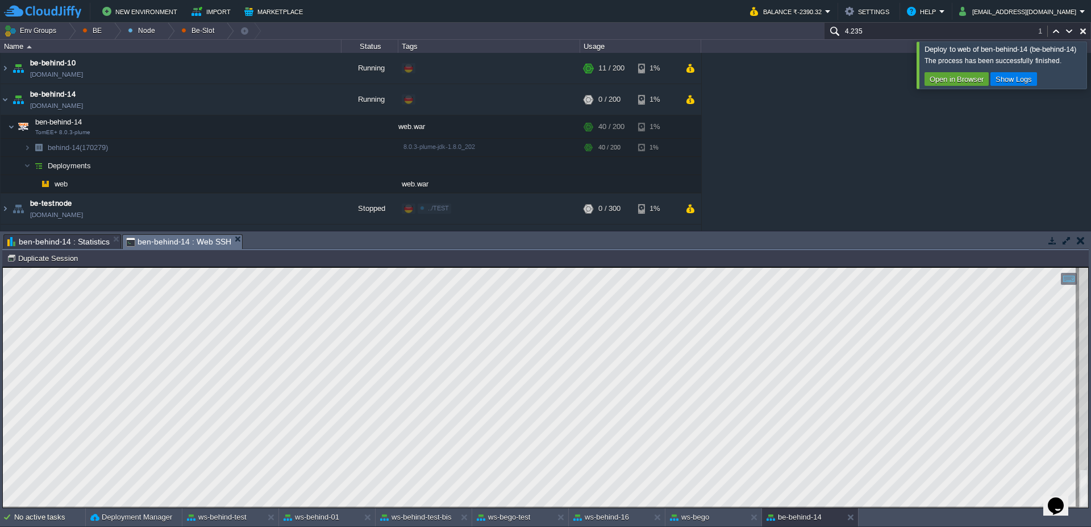
click at [69, 241] on span "ben-behind-14 : Statistics" at bounding box center [58, 242] width 102 height 14
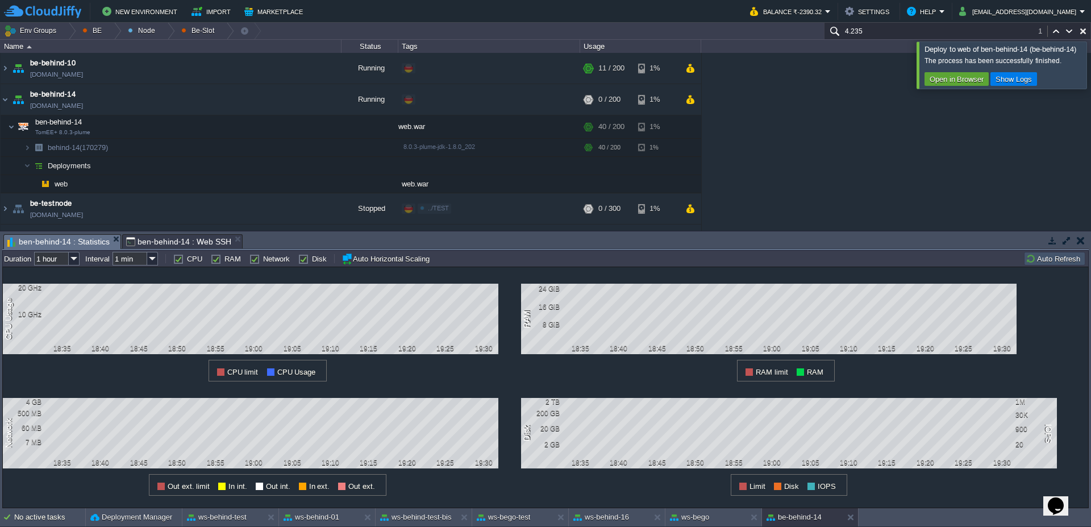
click at [1052, 264] on td "Auto Refresh" at bounding box center [1054, 259] width 61 height 14
click at [691, 106] on td at bounding box center [690, 99] width 16 height 17
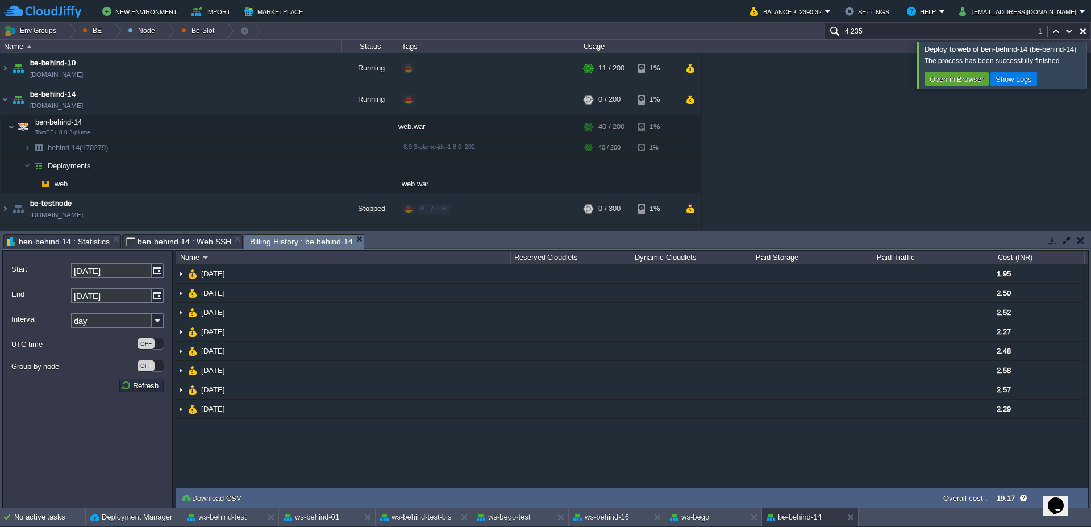
click at [1090, 59] on div at bounding box center [1104, 64] width 0 height 47
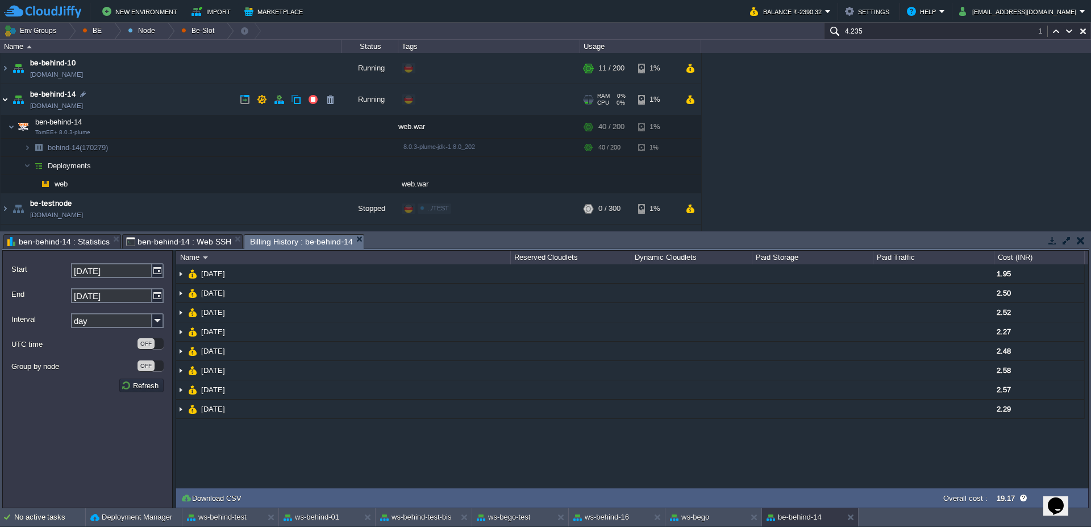
click at [2, 103] on img at bounding box center [5, 99] width 9 height 31
